Goal: Task Accomplishment & Management: Manage account settings

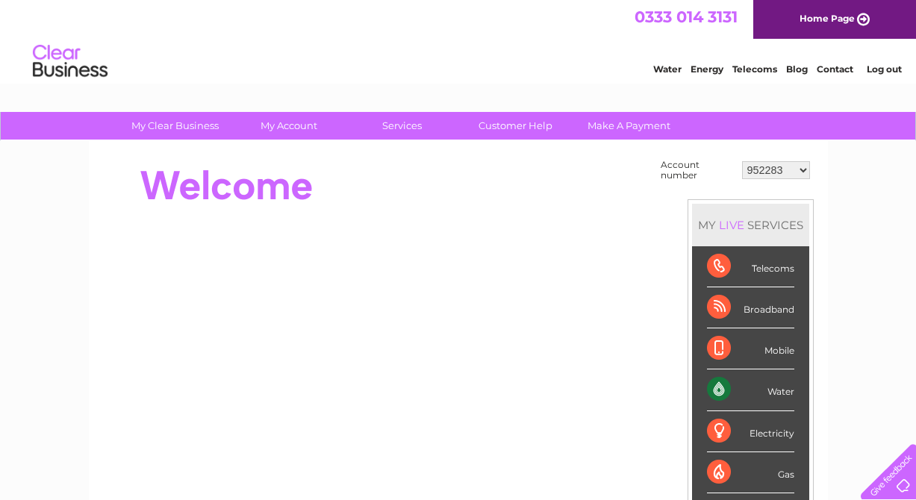
click at [804, 168] on select "952283 1082045 30317039" at bounding box center [776, 170] width 68 height 18
select select "1082045"
click at [742, 161] on select "952283 1082045 30317039" at bounding box center [776, 170] width 68 height 18
click at [797, 172] on select "952283 1082045 30317039" at bounding box center [776, 170] width 68 height 18
click at [798, 173] on select "952283 1082045 30317039" at bounding box center [776, 170] width 68 height 18
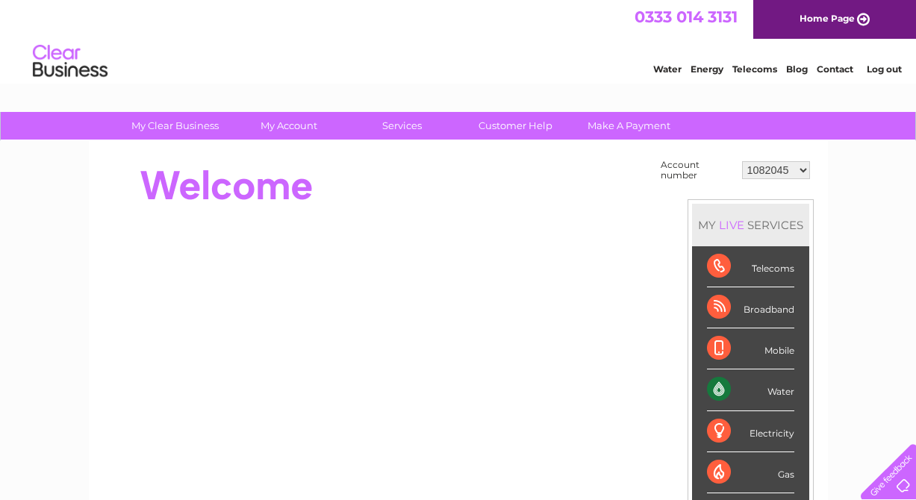
select select "30317039"
click at [742, 161] on select "952283 1082045 30317039" at bounding box center [776, 170] width 68 height 18
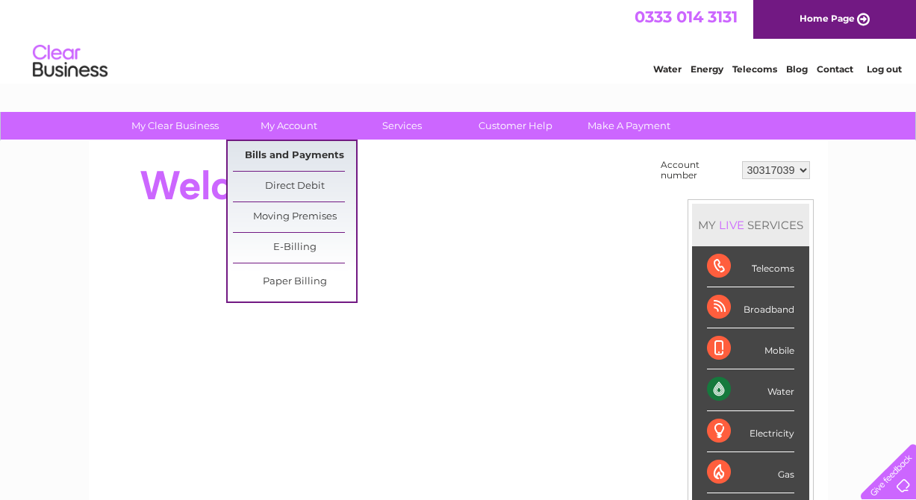
click at [309, 152] on link "Bills and Payments" at bounding box center [294, 156] width 123 height 30
click at [319, 155] on link "Bills and Payments" at bounding box center [294, 156] width 123 height 30
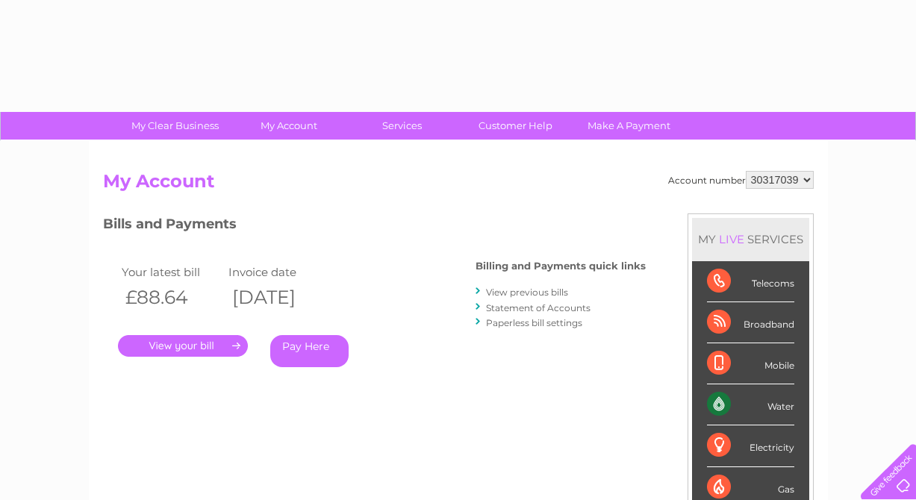
click at [184, 341] on link "." at bounding box center [183, 346] width 130 height 22
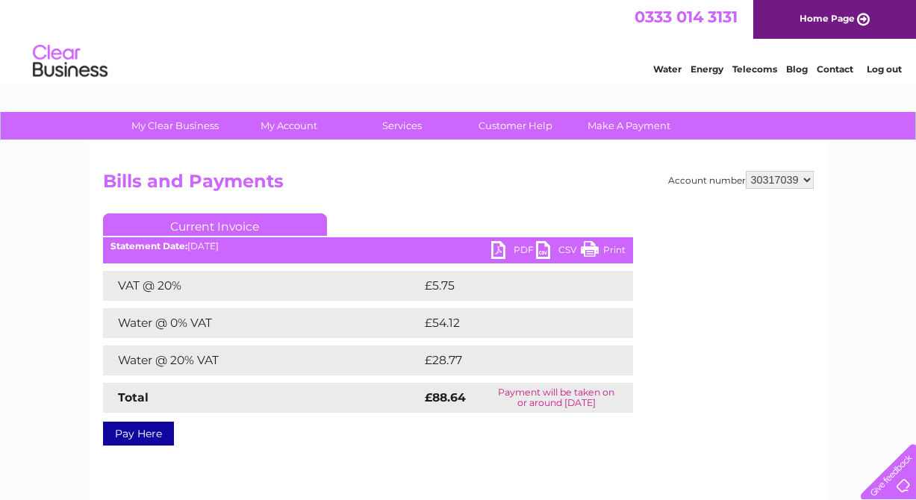
click at [497, 247] on link "PDF" at bounding box center [513, 252] width 45 height 22
